Goal: Task Accomplishment & Management: Use online tool/utility

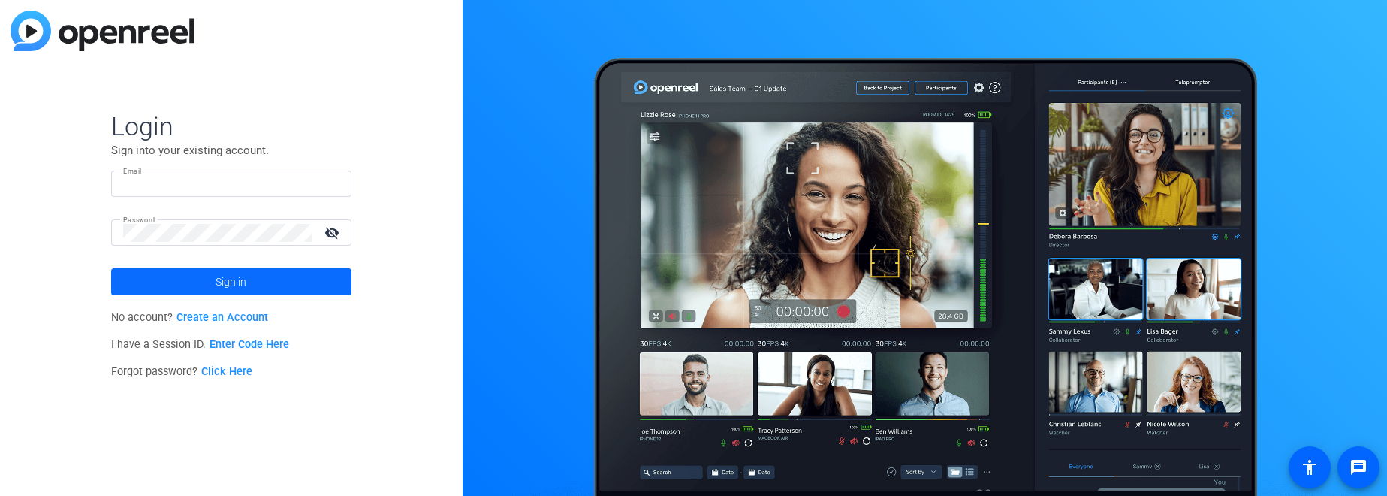
type input "[EMAIL_ADDRESS][PERSON_NAME][DOMAIN_NAME]"
drag, startPoint x: 186, startPoint y: 297, endPoint x: 184, endPoint y: 286, distance: 11.5
click at [186, 297] on span at bounding box center [231, 282] width 240 height 36
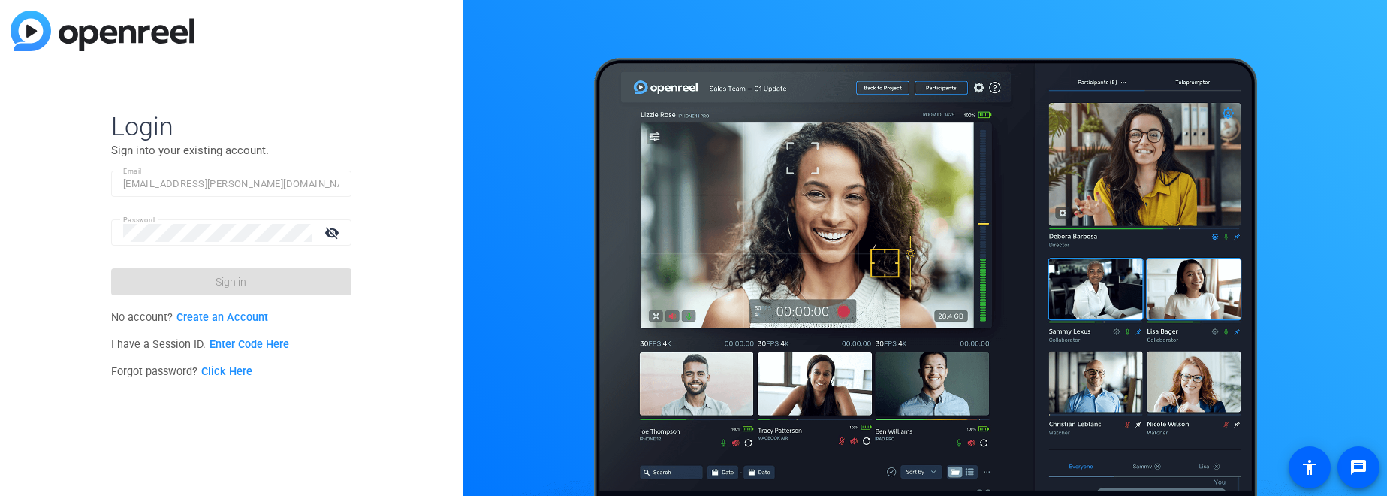
click at [185, 286] on form "Login Sign into your existing account. Email [EMAIL_ADDRESS][PERSON_NAME][DOMAI…" at bounding box center [231, 202] width 240 height 185
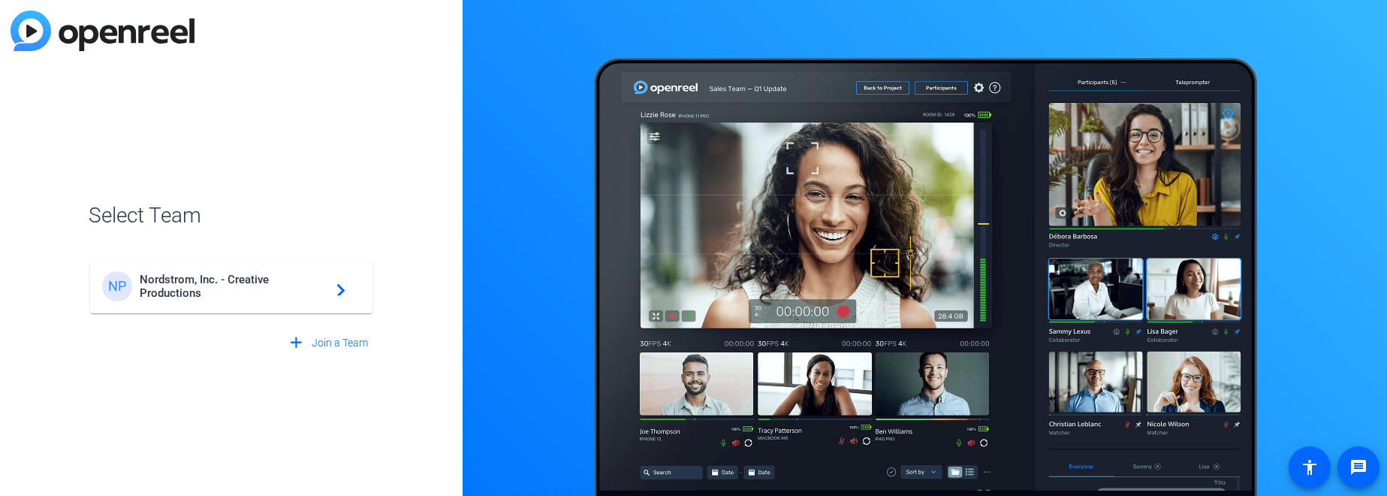
click at [185, 286] on span "Nordstrom, Inc. - Creative Productions" at bounding box center [234, 286] width 188 height 27
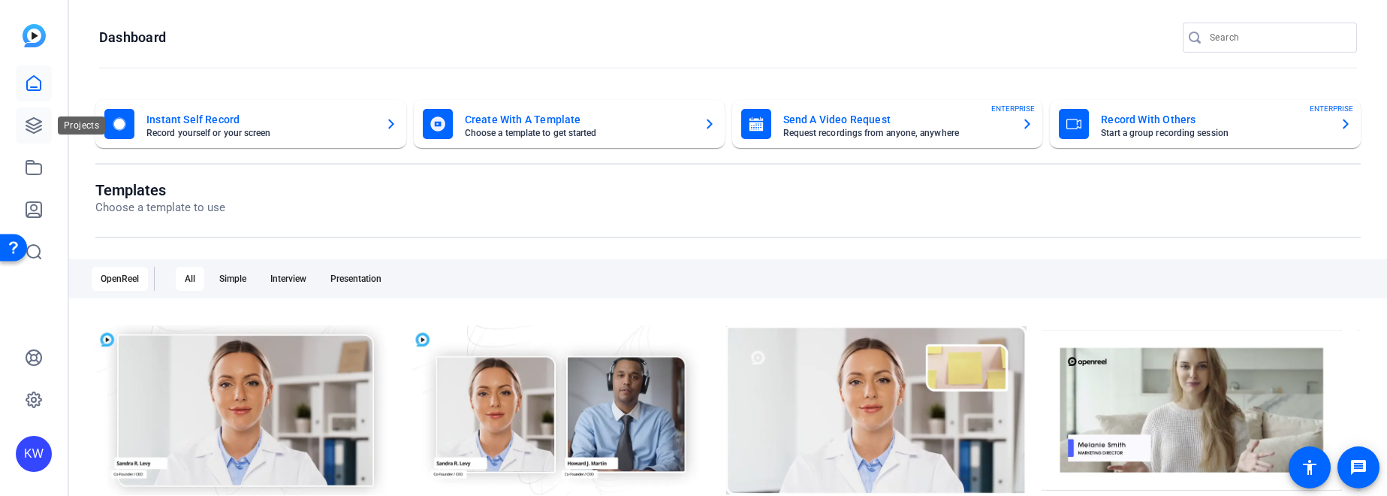
click at [31, 125] on icon at bounding box center [34, 125] width 18 height 18
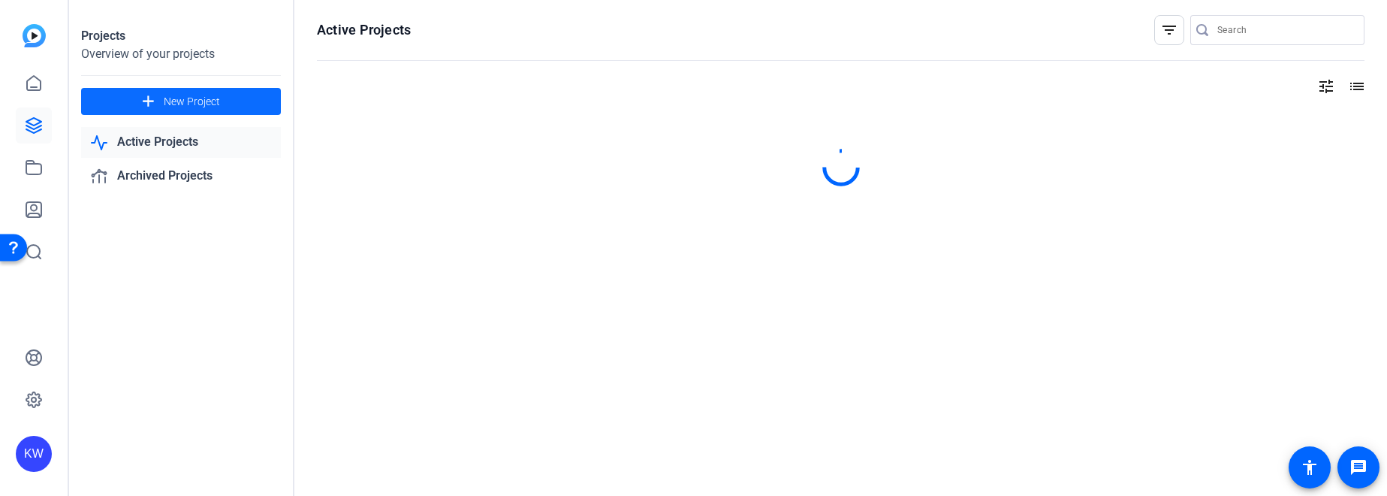
click at [188, 99] on span "New Project" at bounding box center [192, 102] width 56 height 16
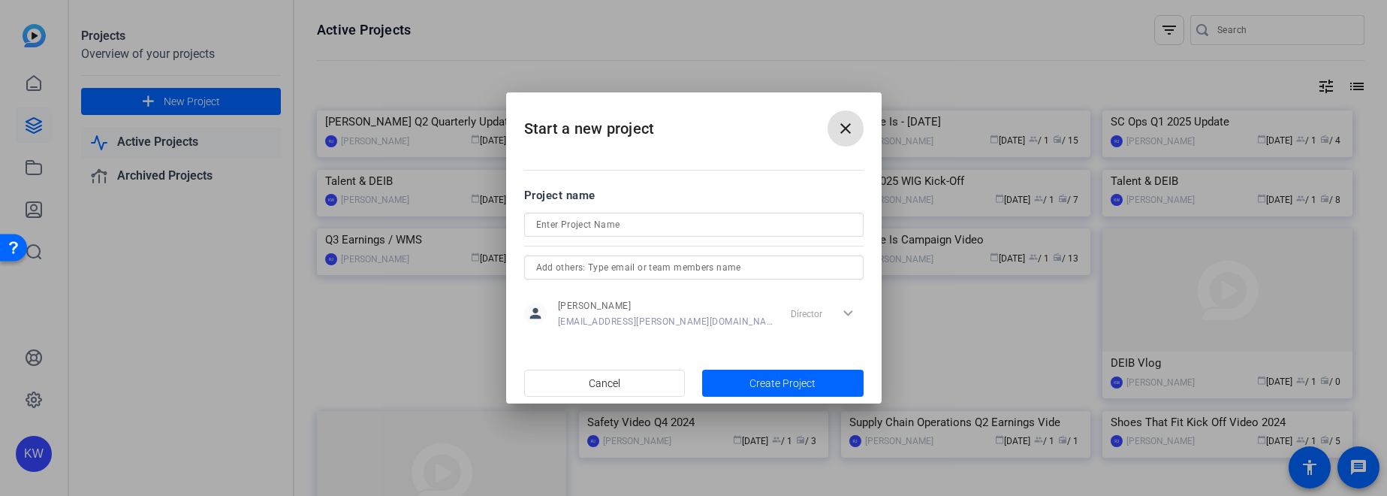
click at [570, 226] on input at bounding box center [693, 225] width 315 height 18
type input "The Buzz Interview"
click at [578, 269] on input "text" at bounding box center [693, 267] width 315 height 18
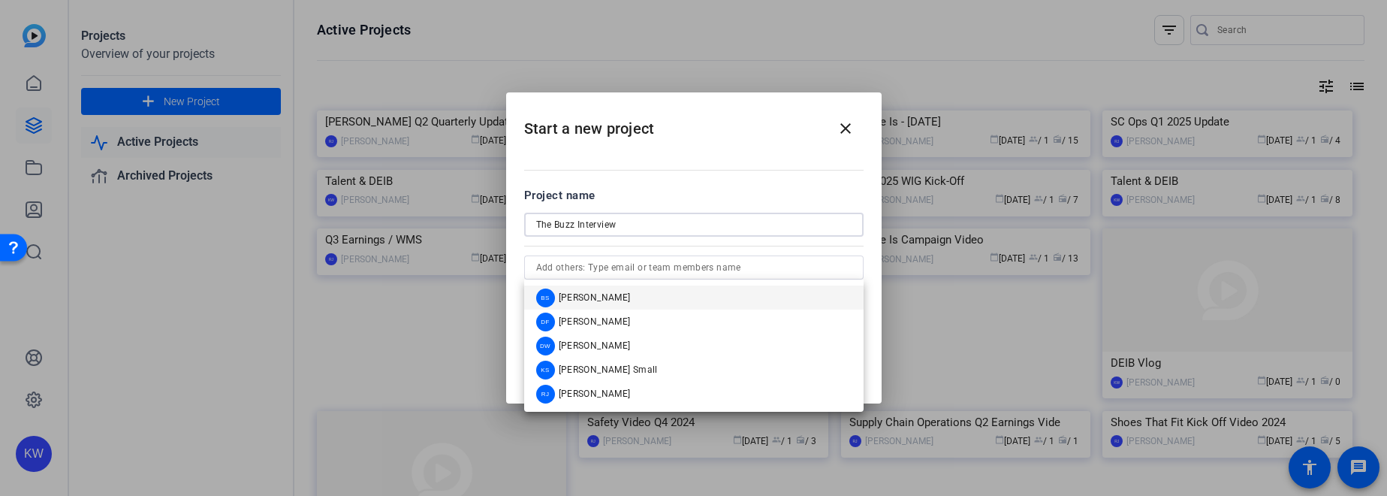
click at [595, 219] on input "The Buzz Interview" at bounding box center [693, 225] width 315 height 18
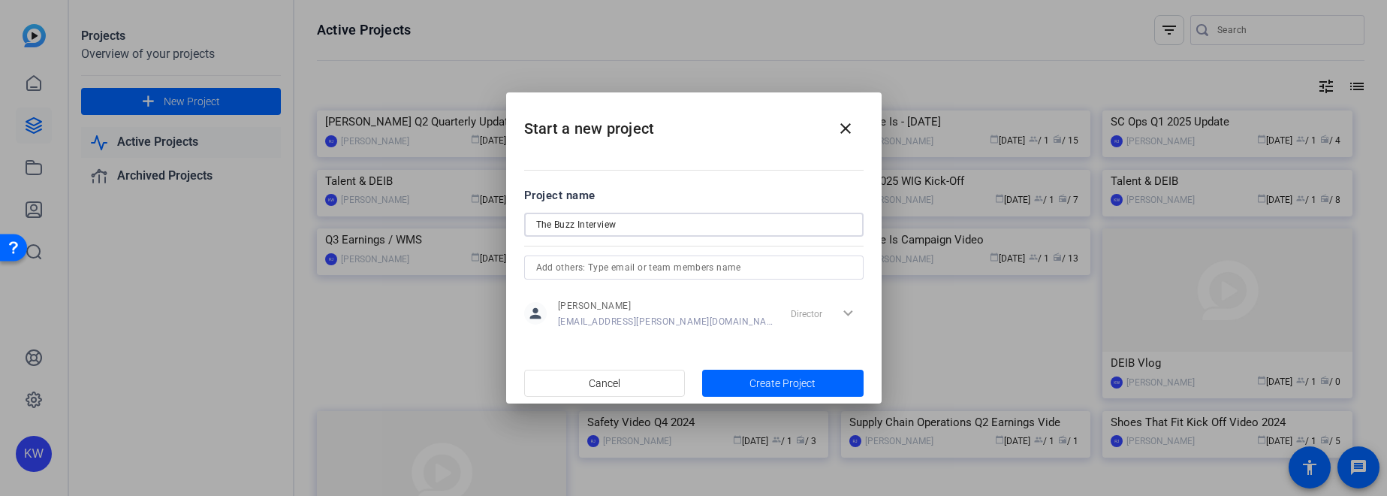
click at [603, 269] on input "text" at bounding box center [693, 267] width 315 height 18
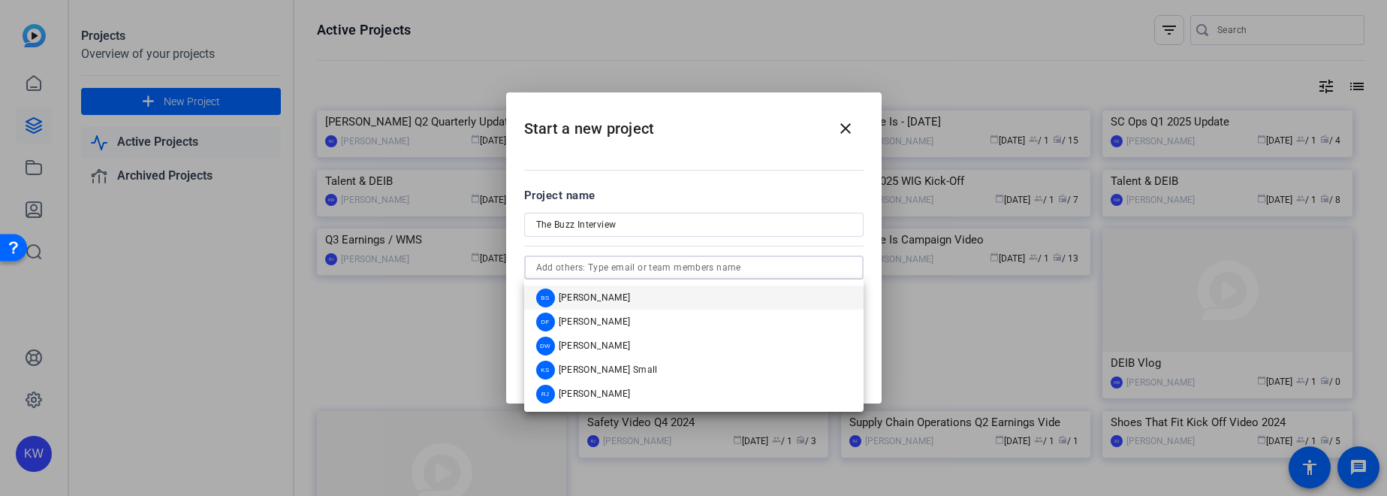
paste input "[PERSON_NAME][EMAIL_ADDRESS][PERSON_NAME][DOMAIN_NAME]"
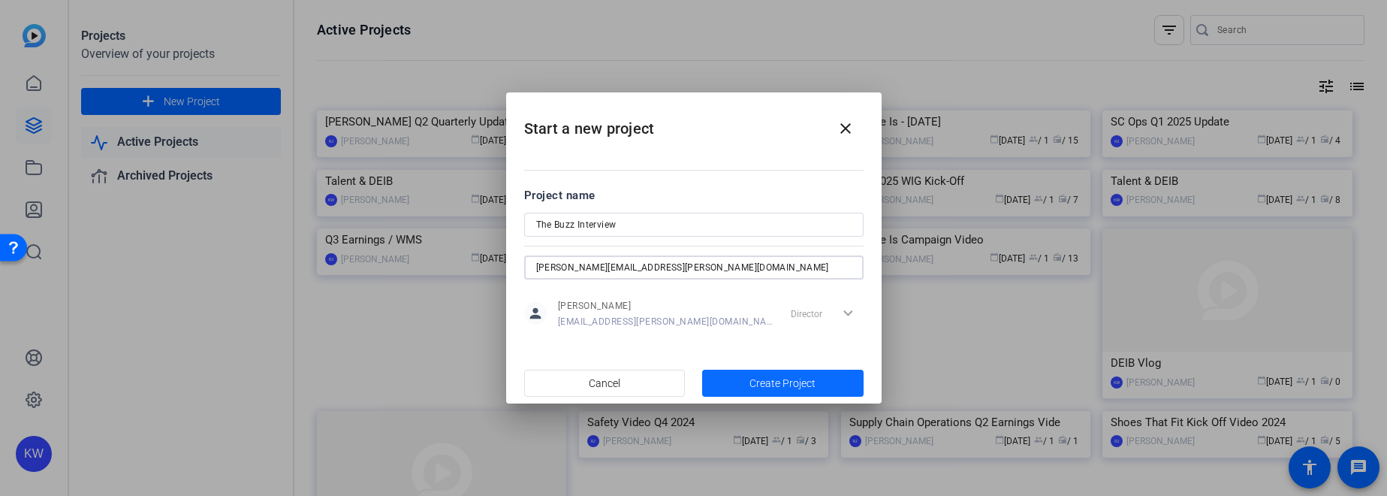
type input "[PERSON_NAME][EMAIL_ADDRESS][PERSON_NAME][DOMAIN_NAME]"
click at [763, 381] on span "Create Project" at bounding box center [782, 383] width 66 height 16
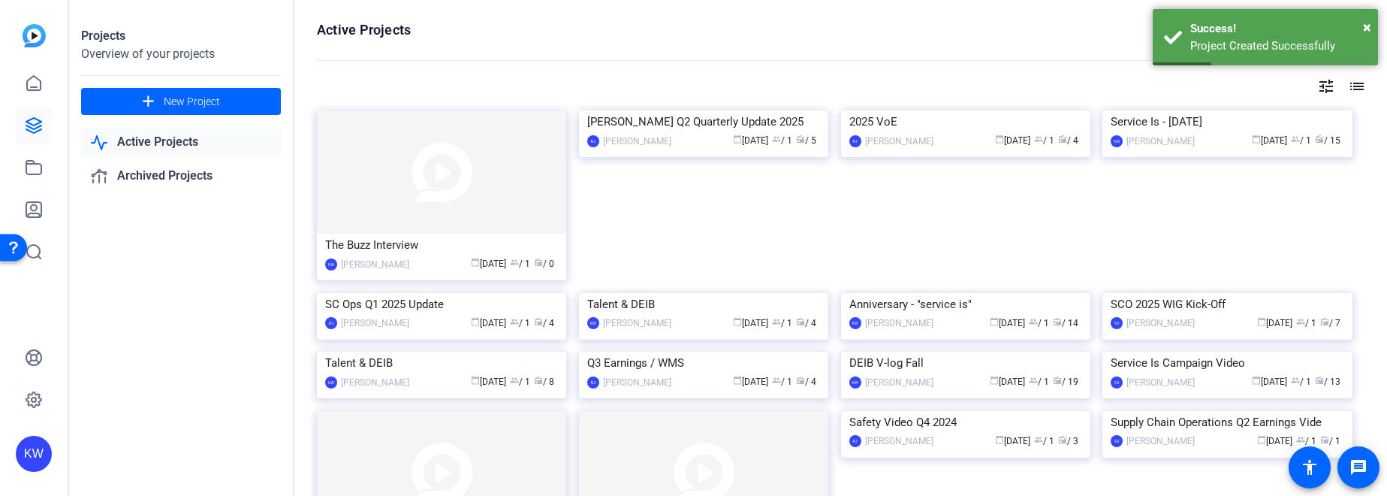
click at [526, 220] on img at bounding box center [441, 171] width 249 height 123
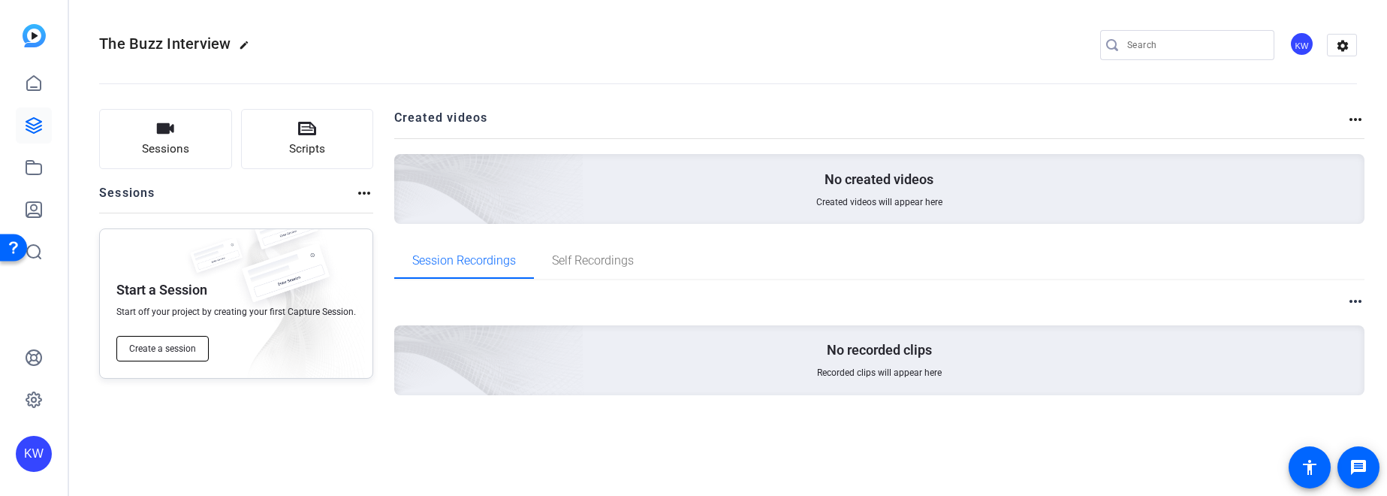
click at [157, 352] on span "Create a session" at bounding box center [162, 348] width 67 height 12
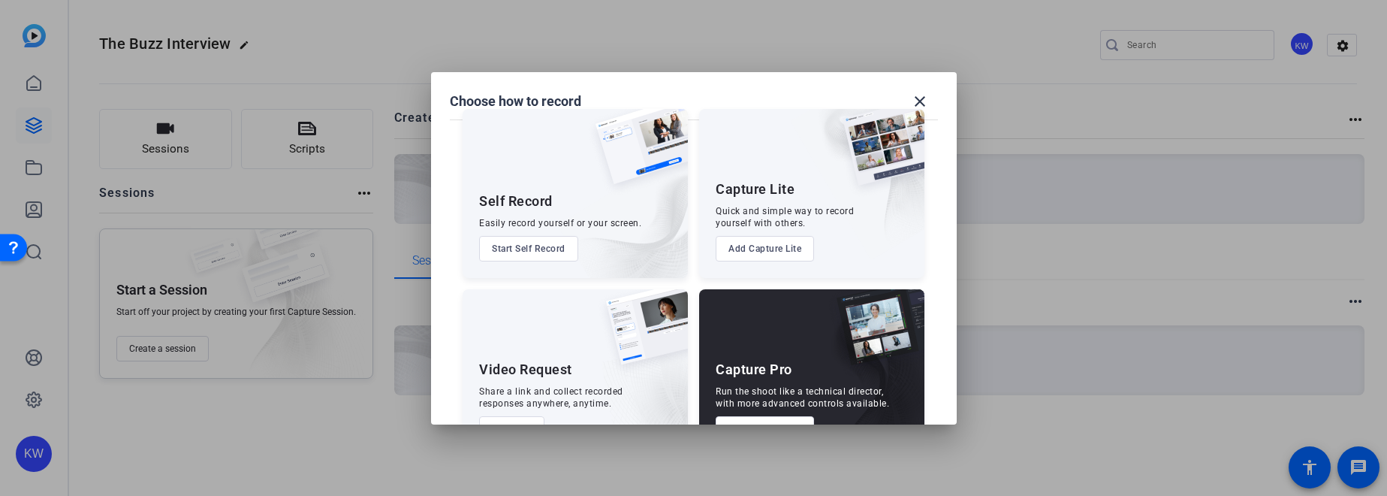
scroll to position [20, 0]
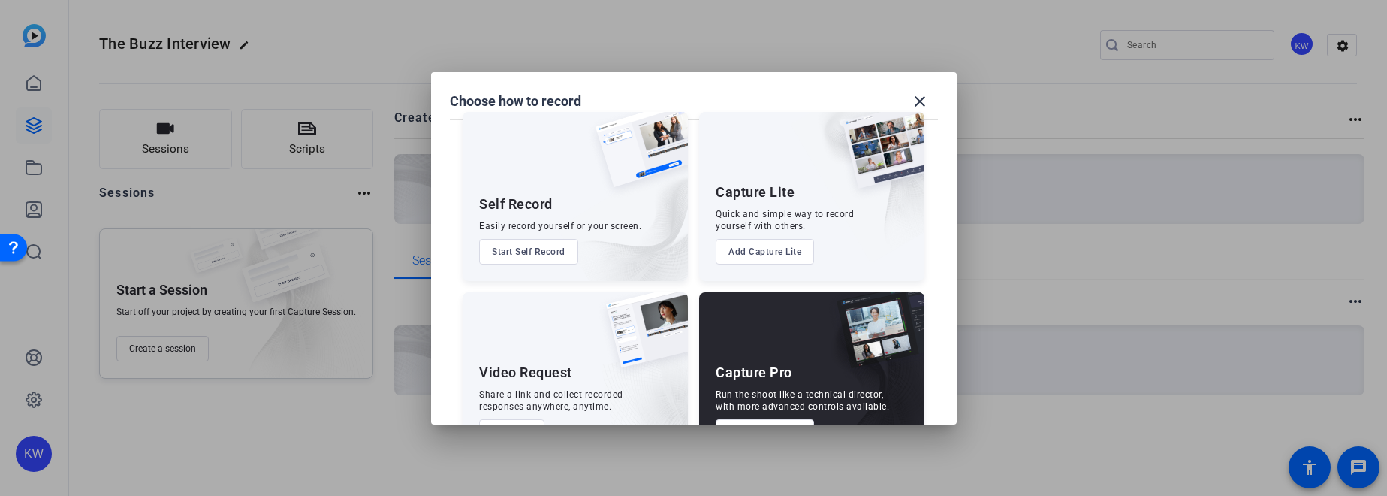
click at [544, 246] on button "Start Self Record" at bounding box center [528, 252] width 99 height 26
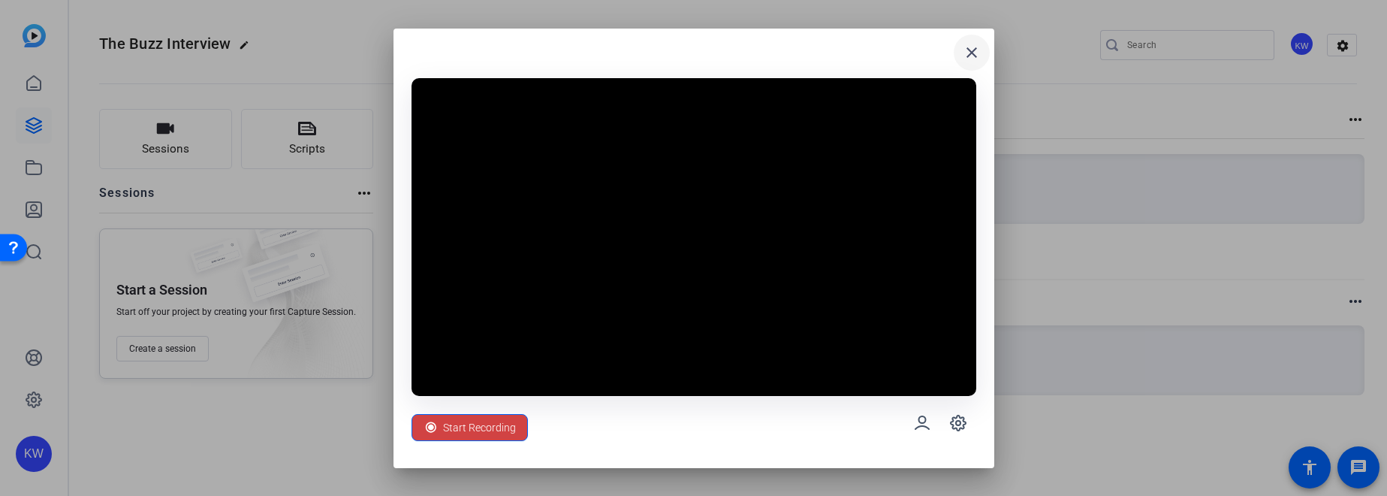
click at [972, 56] on mat-icon "close" at bounding box center [972, 53] width 18 height 18
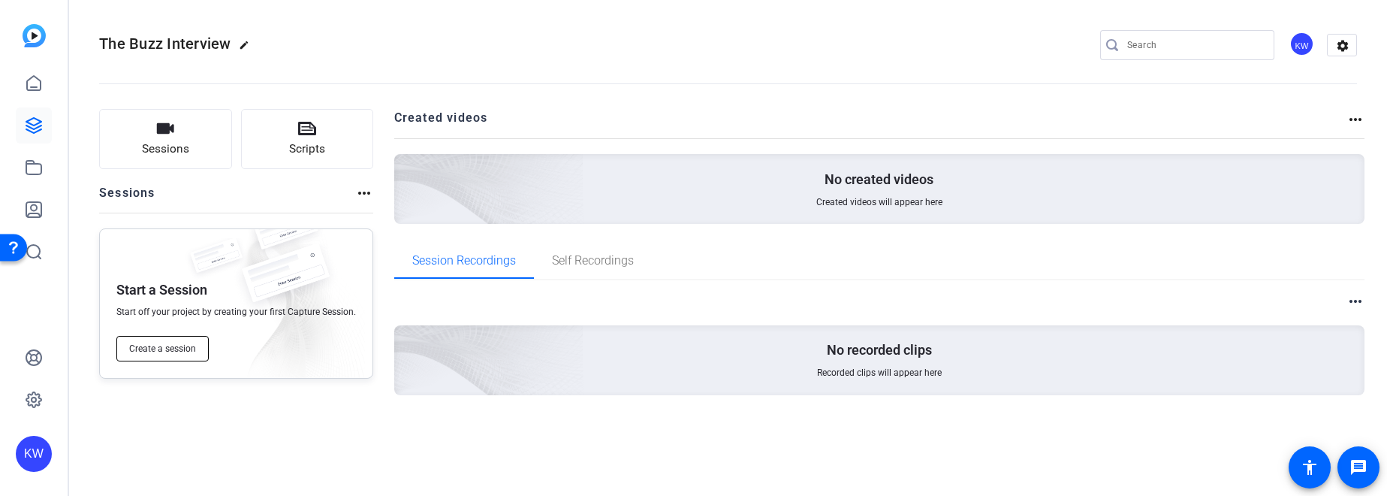
click at [166, 351] on span "Create a session" at bounding box center [162, 348] width 67 height 12
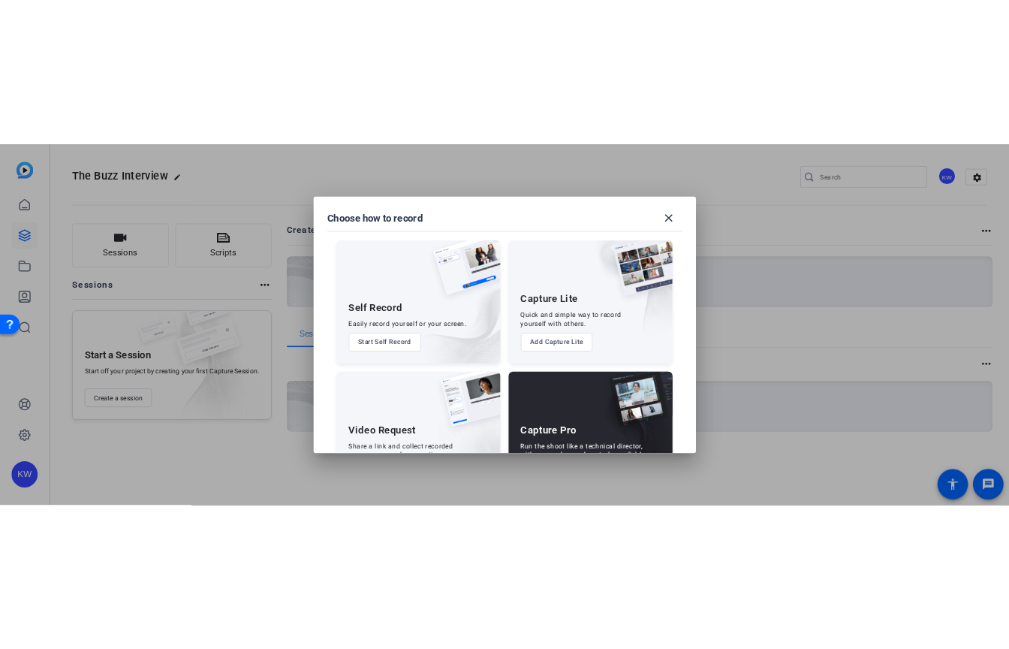
scroll to position [72, 0]
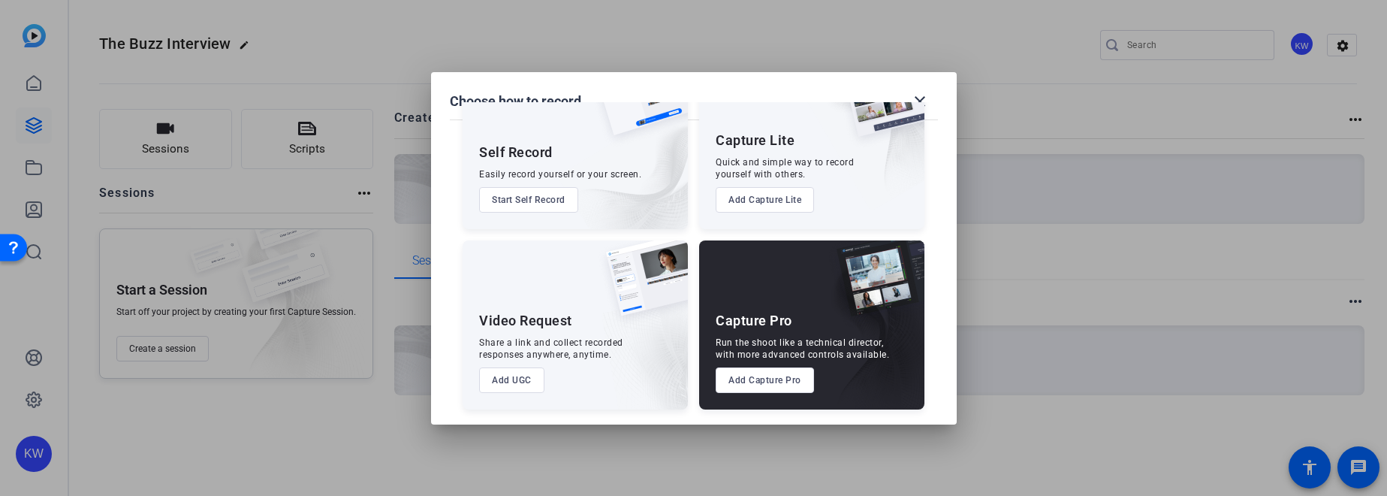
click at [791, 384] on button "Add Capture Pro" at bounding box center [765, 380] width 98 height 26
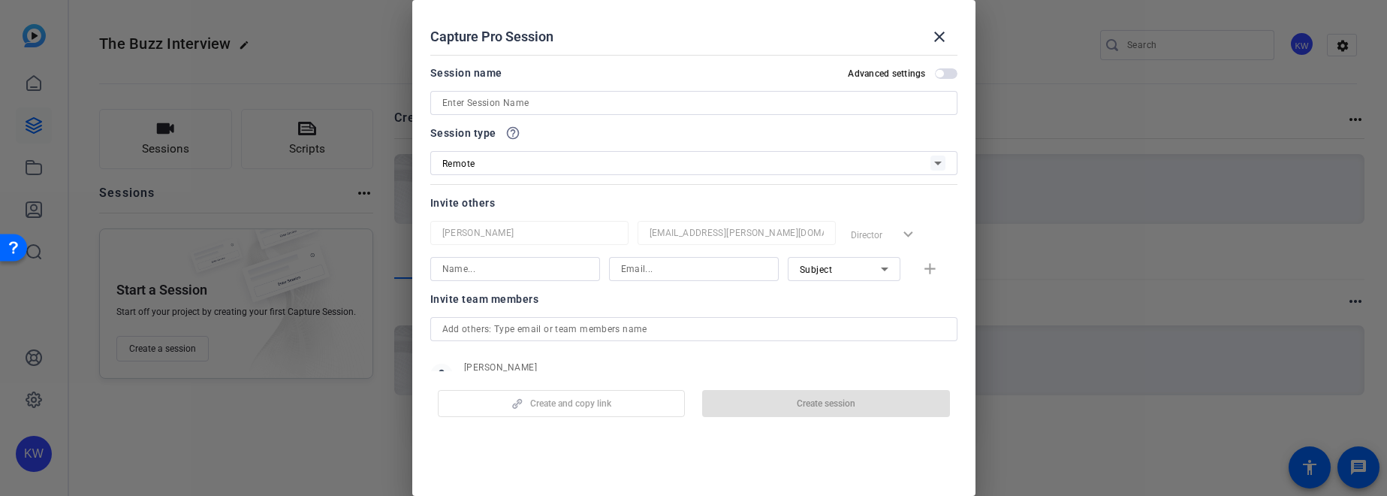
click at [532, 89] on div "Session name Advanced settings" at bounding box center [693, 89] width 527 height 51
click at [535, 96] on input at bounding box center [693, 103] width 503 height 18
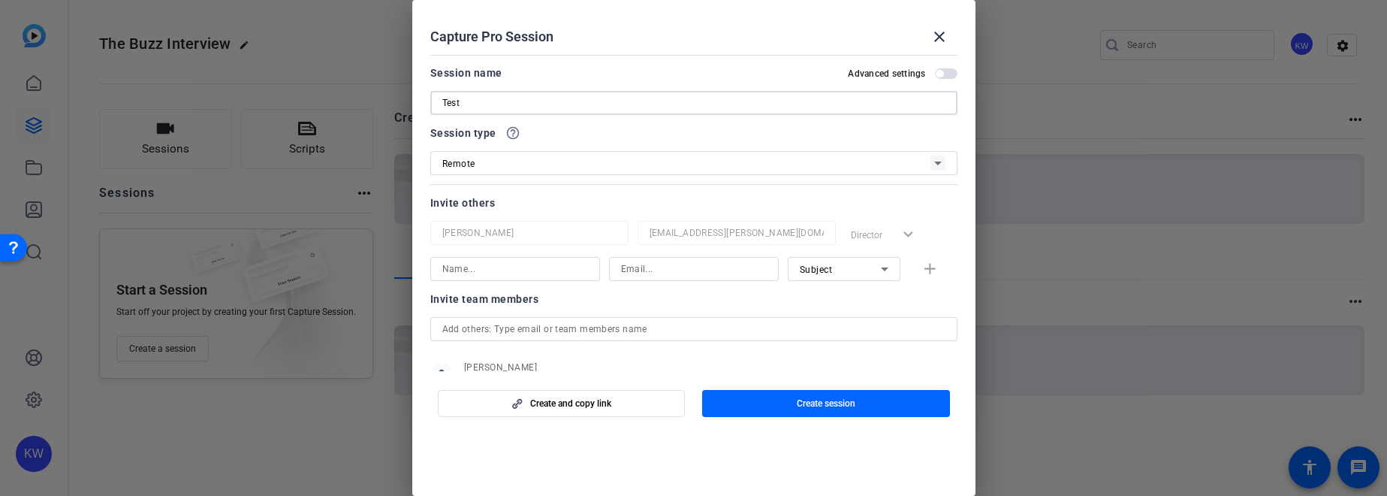
type input "Test"
drag, startPoint x: 797, startPoint y: 406, endPoint x: 791, endPoint y: 400, distance: 9.0
click at [797, 406] on span "Create session" at bounding box center [826, 403] width 59 height 12
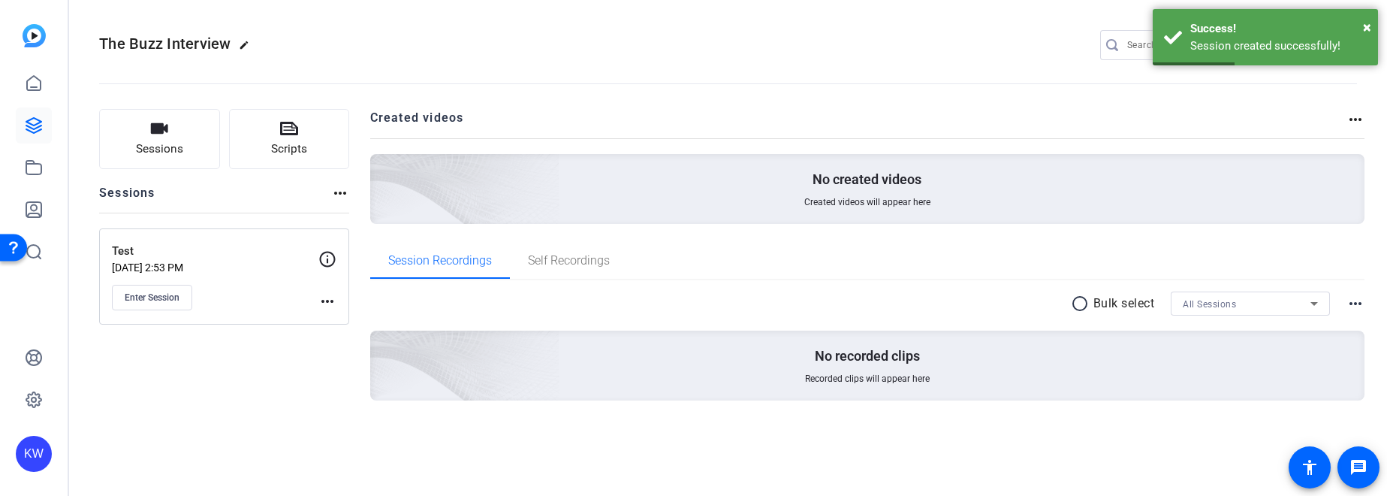
click at [330, 301] on mat-icon "more_horiz" at bounding box center [327, 301] width 18 height 18
click at [346, 321] on span "Edit Session" at bounding box center [364, 323] width 68 height 18
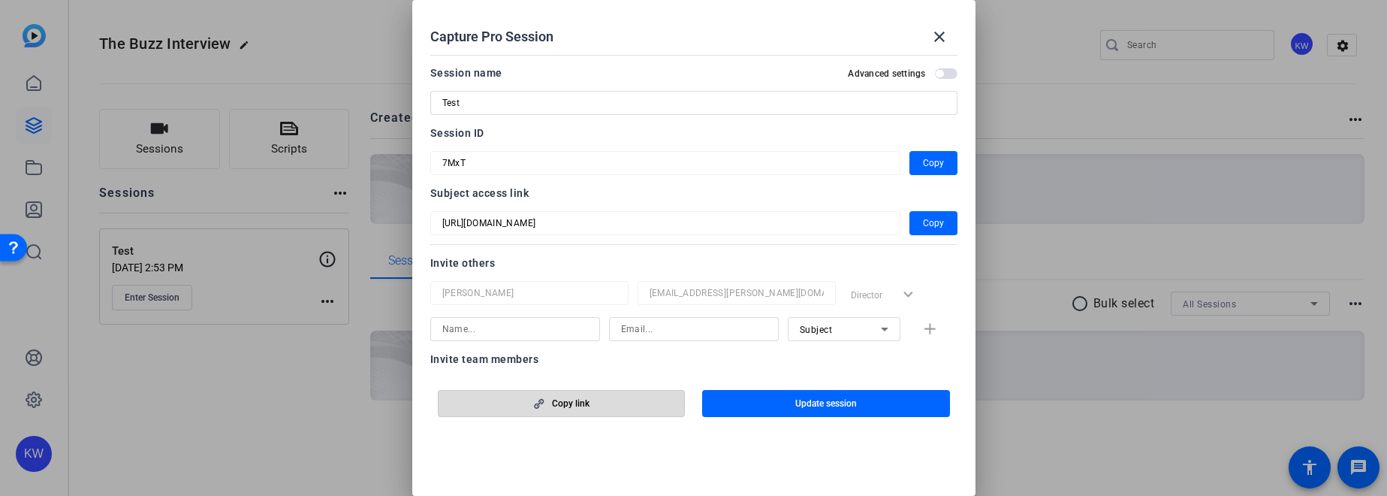
drag, startPoint x: 565, startPoint y: 406, endPoint x: 496, endPoint y: 397, distance: 69.7
click at [564, 406] on span "Copy link" at bounding box center [571, 403] width 38 height 12
click at [932, 35] on mat-icon "close" at bounding box center [939, 37] width 18 height 18
